Goal: Transaction & Acquisition: Purchase product/service

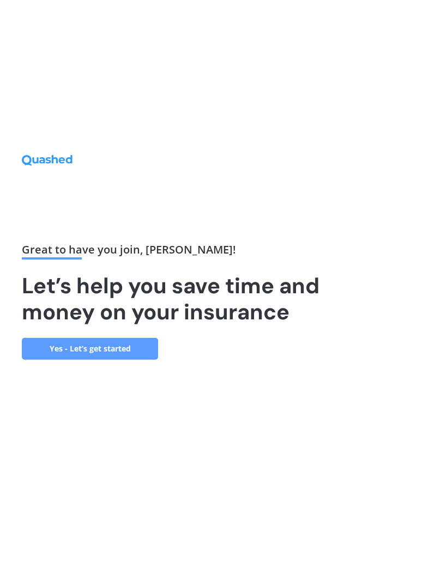
click at [50, 360] on link "Yes - Let’s get started" at bounding box center [90, 349] width 136 height 22
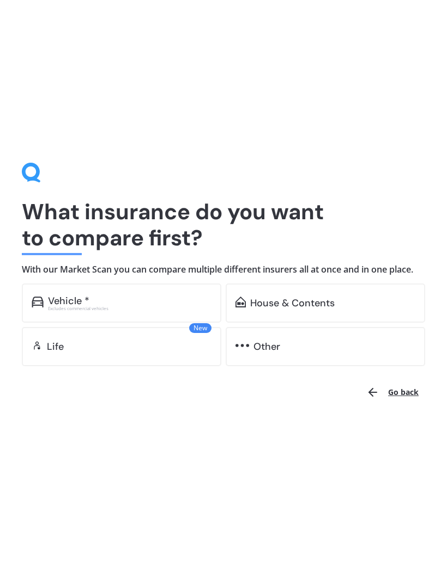
click at [55, 301] on div "Vehicle *" at bounding box center [68, 301] width 41 height 11
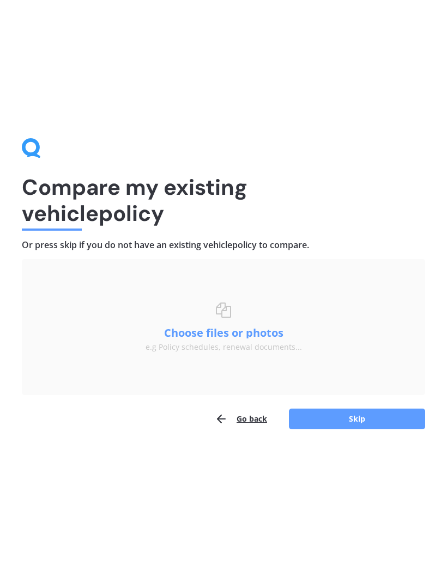
click at [338, 415] on button "Skip" at bounding box center [357, 419] width 136 height 21
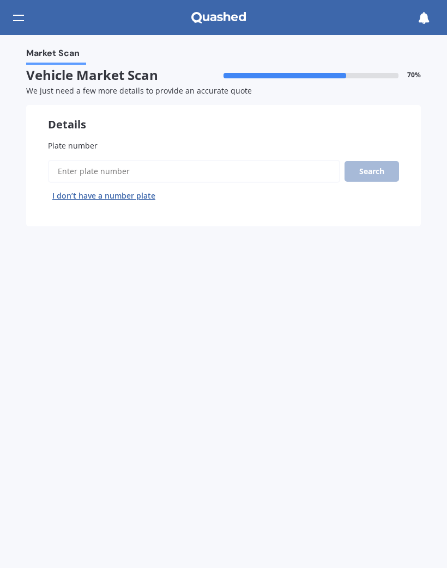
click at [72, 168] on input "Plate number" at bounding box center [194, 171] width 292 height 23
type input "RJN767"
click at [383, 176] on button "Search" at bounding box center [371, 171] width 54 height 21
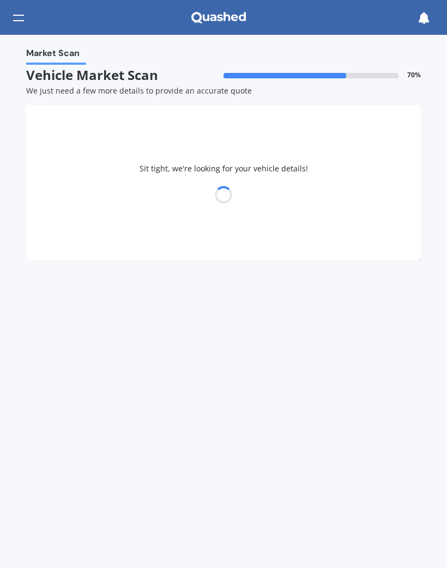
select select "TOYOTA"
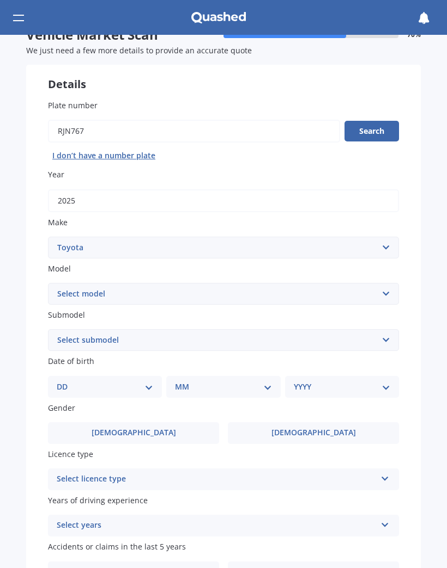
scroll to position [46, 0]
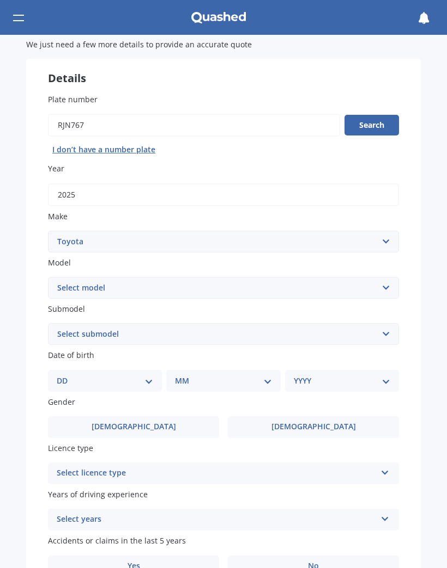
click at [398, 286] on select "Select model 4 Runner 86 [PERSON_NAME] Alphard Altezza Aqua Aristo Aurion Auris…" at bounding box center [223, 288] width 351 height 22
select select "RAV-4"
click at [394, 326] on select "Select submodel Diesel EV GX SUV 2.2/4WD/6AT Hybrid Hybrid 2WD Petrol" at bounding box center [223, 334] width 351 height 22
click at [388, 328] on select "Select submodel Diesel EV GX SUV 2.2/4WD/6AT Hybrid Hybrid 2WD Petrol" at bounding box center [223, 334] width 351 height 22
select select "HYBRID"
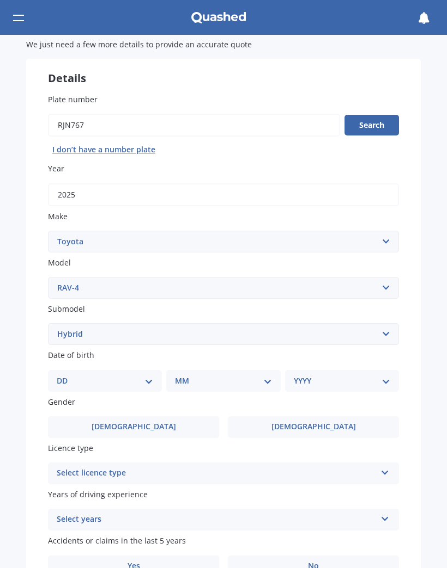
click at [150, 379] on select "DD 01 02 03 04 05 06 07 08 09 10 11 12 13 14 15 16 17 18 19 20 21 22 23 24 25 2…" at bounding box center [105, 381] width 96 height 12
select select "10"
click at [261, 375] on select "MM 01 02 03 04 05 06 07 08 09 10 11 12" at bounding box center [225, 381] width 92 height 12
select select "07"
click at [382, 377] on select "YYYY 2025 2024 2023 2022 2021 2020 2019 2018 2017 2016 2015 2014 2013 2012 2011…" at bounding box center [339, 381] width 92 height 12
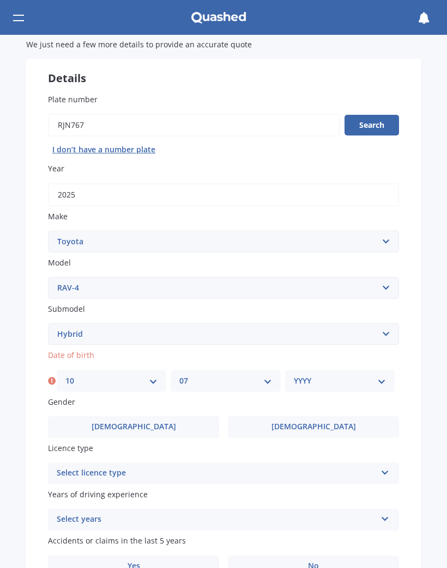
select select "1960"
click at [285, 421] on label "[DEMOGRAPHIC_DATA]" at bounding box center [313, 428] width 171 height 22
click at [0, 0] on input "[DEMOGRAPHIC_DATA]" at bounding box center [0, 0] width 0 height 0
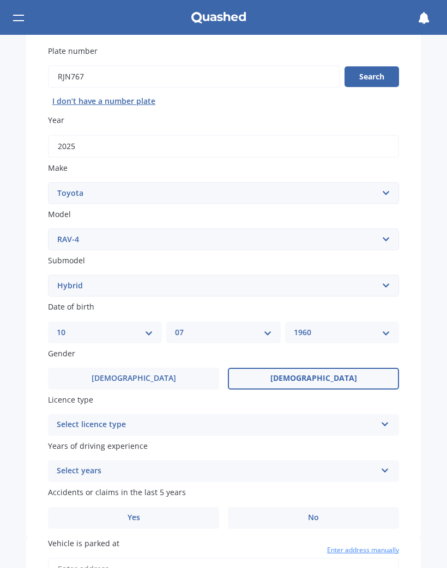
scroll to position [109, 0]
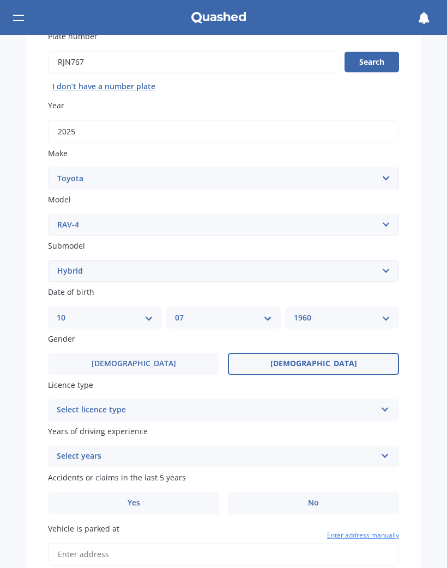
click at [389, 404] on icon at bounding box center [384, 408] width 9 height 8
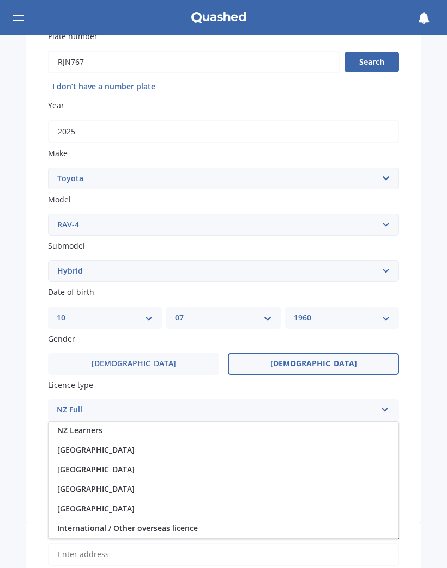
scroll to position [40, 0]
click at [79, 523] on span "International / Other overseas licence" at bounding box center [127, 528] width 140 height 10
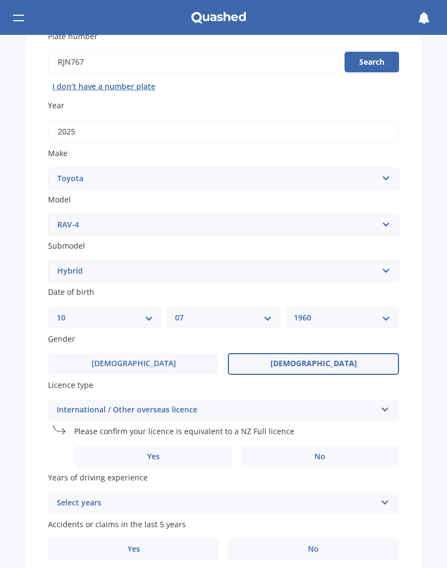
click at [106, 449] on label "Yes" at bounding box center [153, 457] width 158 height 22
click at [0, 0] on input "Yes" at bounding box center [0, 0] width 0 height 0
click at [387, 497] on icon at bounding box center [384, 501] width 9 height 8
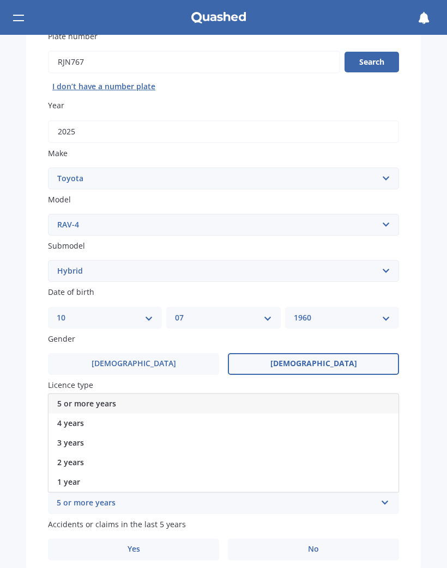
click at [90, 401] on div "5 or more years" at bounding box center [223, 404] width 350 height 20
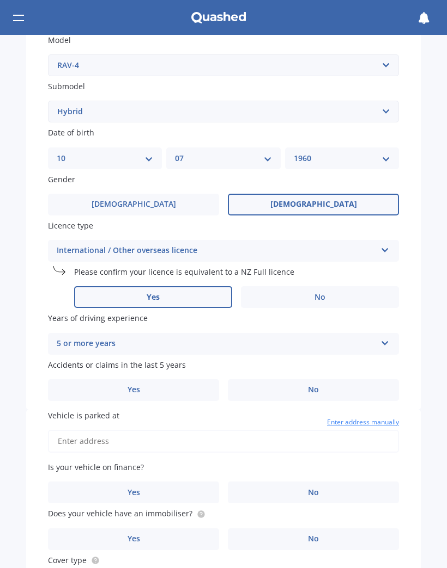
scroll to position [271, 0]
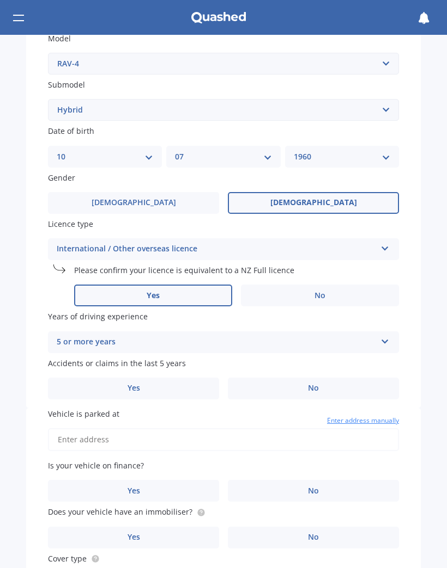
click at [354, 386] on label "No" at bounding box center [313, 389] width 171 height 22
click at [0, 0] on input "No" at bounding box center [0, 0] width 0 height 0
click at [308, 438] on input "Vehicle is parked at" at bounding box center [223, 440] width 351 height 23
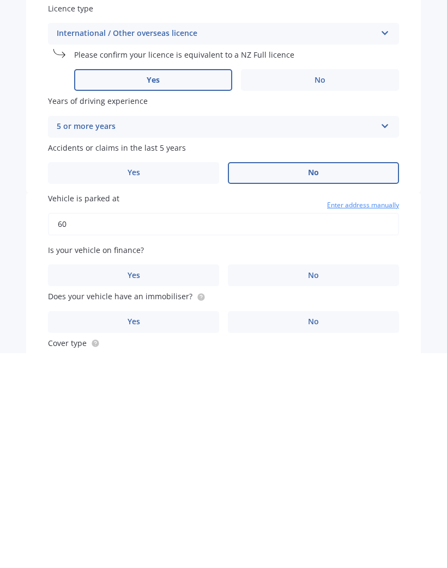
scroll to position [0, 0]
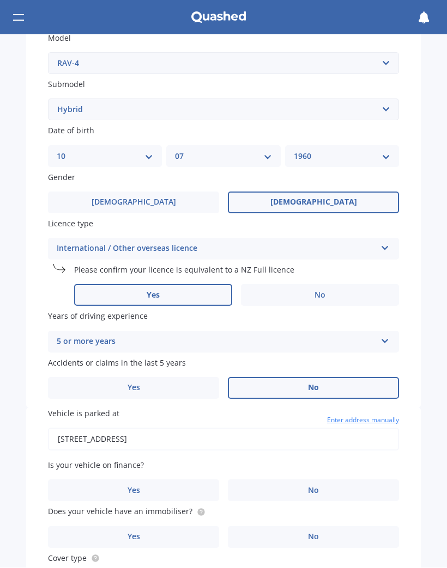
type input "[STREET_ADDRESS]"
click at [338, 482] on label "No" at bounding box center [313, 491] width 171 height 22
click at [0, 0] on input "No" at bounding box center [0, 0] width 0 height 0
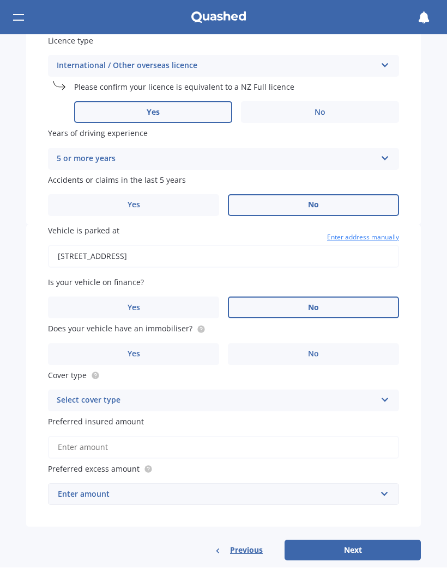
scroll to position [454, 0]
click at [101, 344] on label "Yes" at bounding box center [133, 355] width 171 height 22
click at [0, 0] on input "Yes" at bounding box center [0, 0] width 0 height 0
click at [386, 395] on icon at bounding box center [384, 399] width 9 height 8
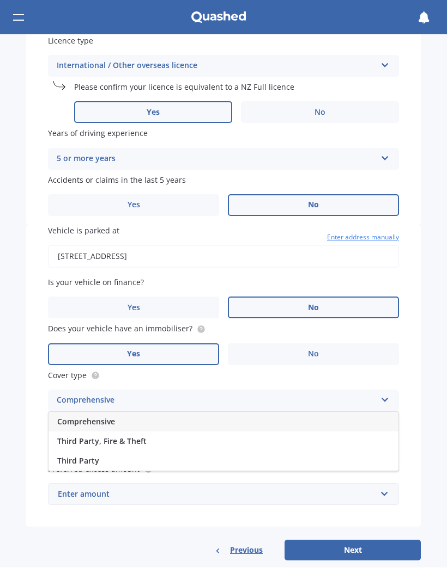
click at [342, 413] on div "Comprehensive" at bounding box center [223, 423] width 350 height 20
click at [370, 437] on input "Preferred insured amount" at bounding box center [223, 448] width 351 height 23
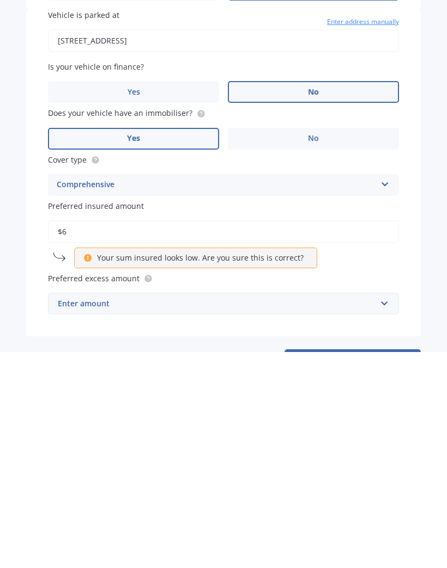
scroll to position [0, 0]
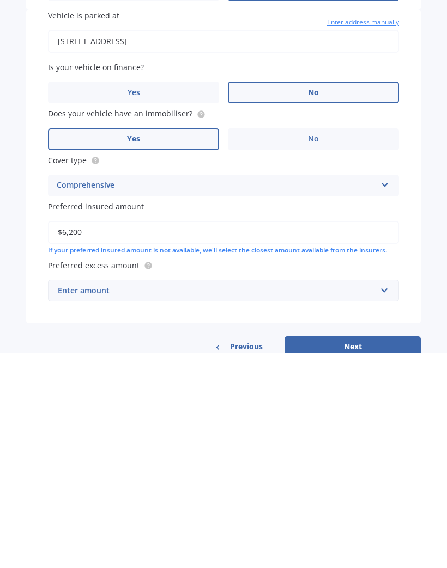
type input "$62,000"
click at [389, 496] on input "text" at bounding box center [219, 506] width 341 height 21
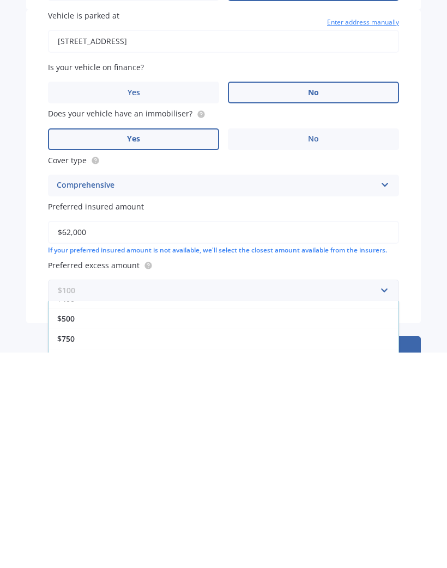
scroll to position [26, 0]
click at [215, 531] on div "$500" at bounding box center [223, 541] width 350 height 20
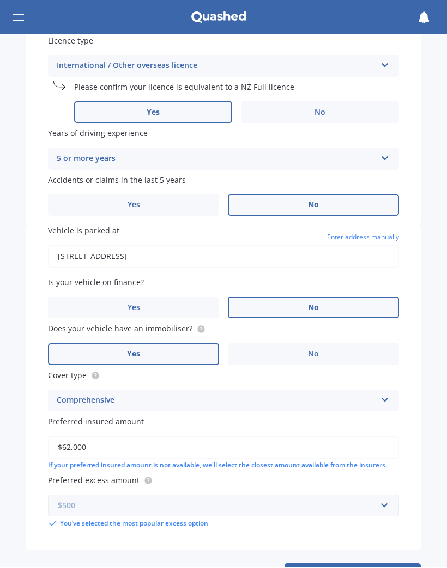
click at [389, 496] on input "text" at bounding box center [219, 506] width 341 height 21
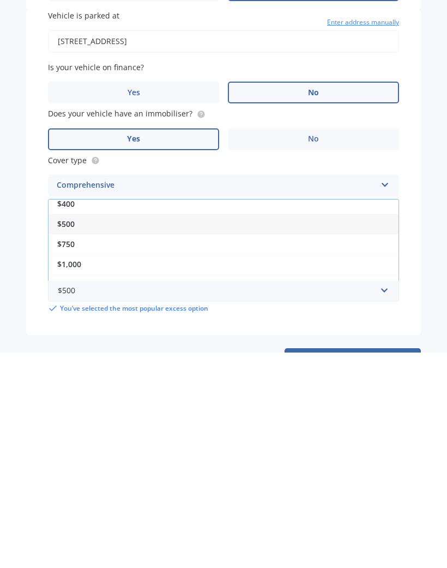
click at [74, 450] on div "$750" at bounding box center [223, 460] width 350 height 20
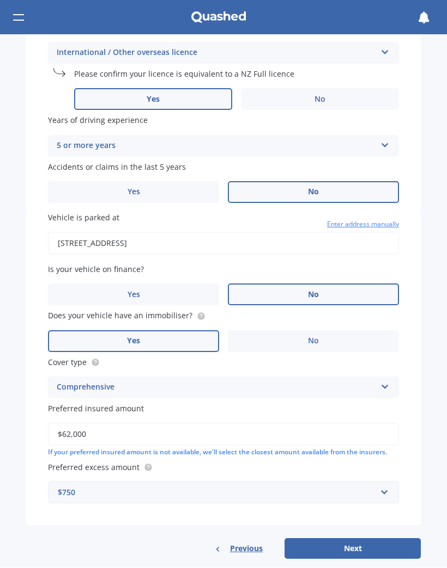
scroll to position [464, 0]
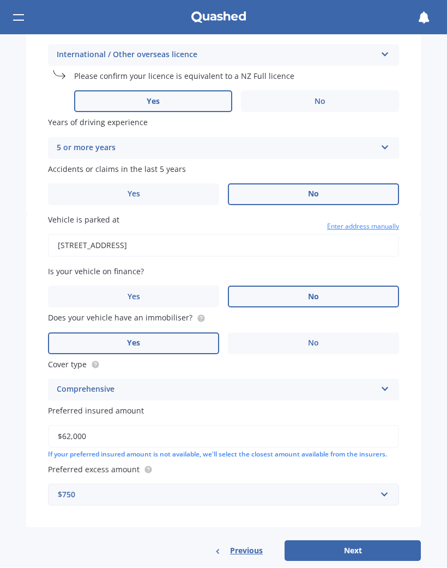
click at [392, 541] on button "Next" at bounding box center [352, 551] width 136 height 21
select select "10"
select select "07"
select select "1960"
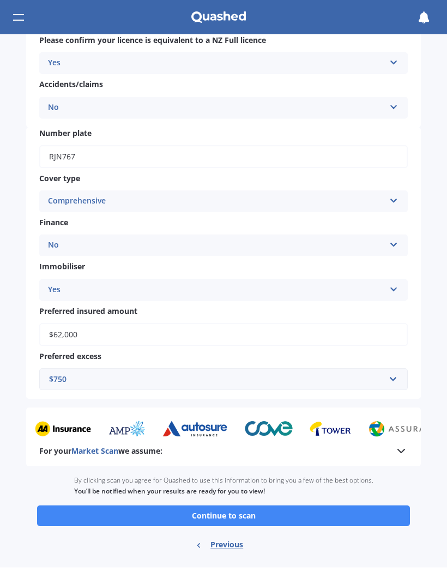
scroll to position [316, 0]
click at [375, 508] on button "Continue to scan" at bounding box center [223, 517] width 372 height 21
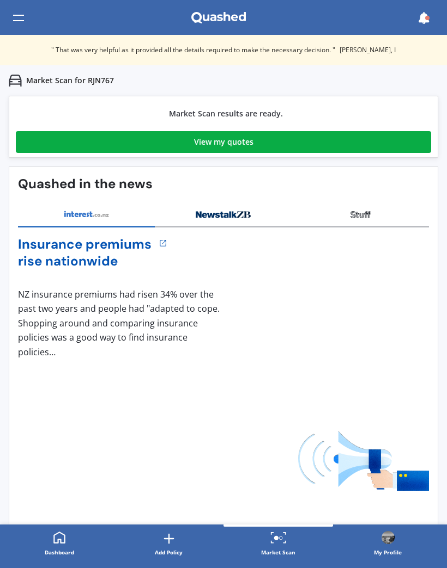
click at [375, 146] on link "View my quotes" at bounding box center [223, 142] width 415 height 22
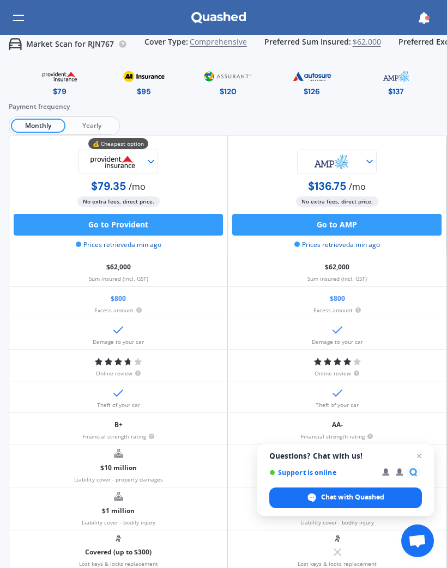
click at [98, 127] on span "Yearly" at bounding box center [91, 126] width 52 height 14
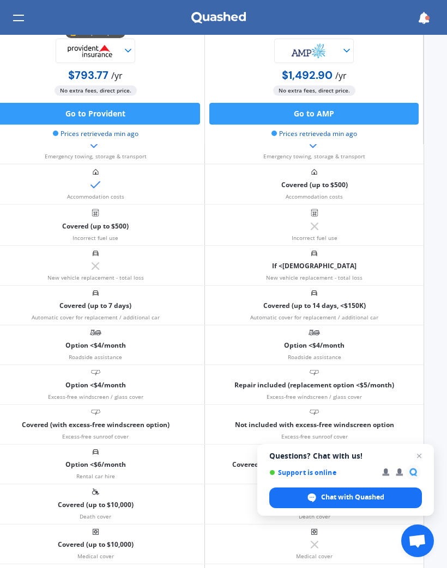
scroll to position [597, 22]
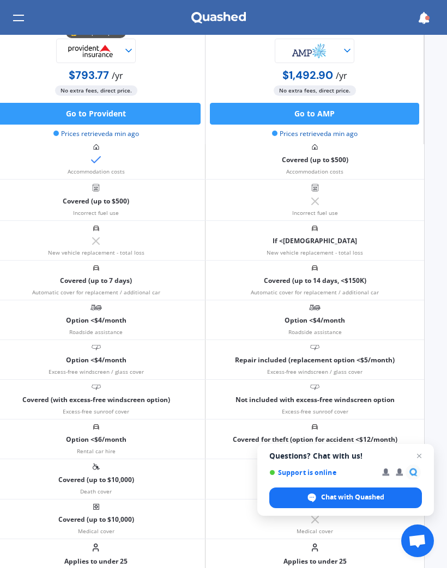
click at [415, 460] on span "Open chat" at bounding box center [418, 456] width 13 height 13
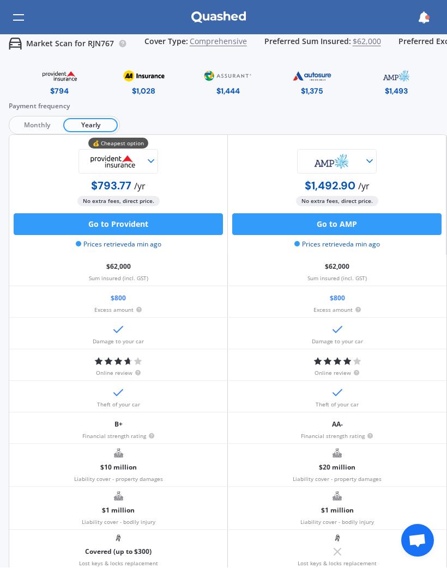
scroll to position [0, 0]
click at [137, 83] on img at bounding box center [143, 76] width 51 height 19
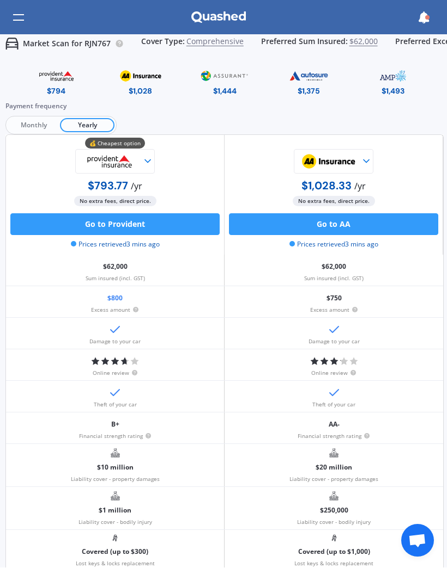
scroll to position [0, 3]
click at [241, 464] on div "$20 million Liability cover - property damages" at bounding box center [333, 466] width 218 height 42
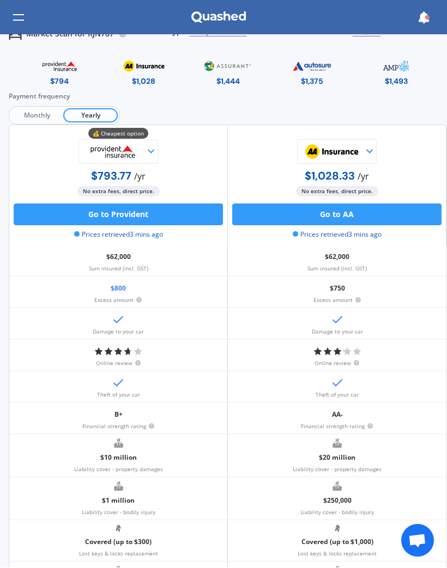
scroll to position [10, 0]
